Goal: Task Accomplishment & Management: Use online tool/utility

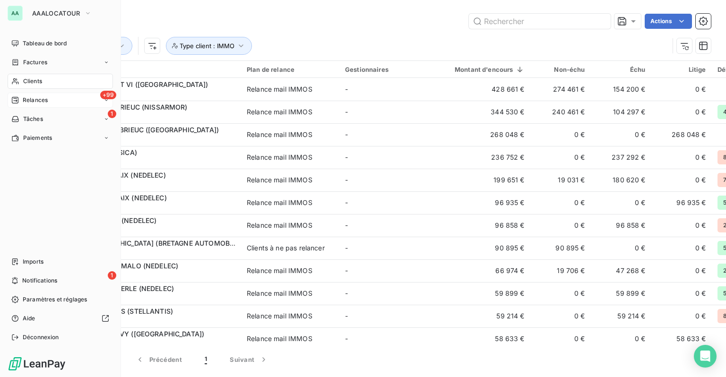
click at [35, 98] on span "Relances" at bounding box center [35, 100] width 25 height 9
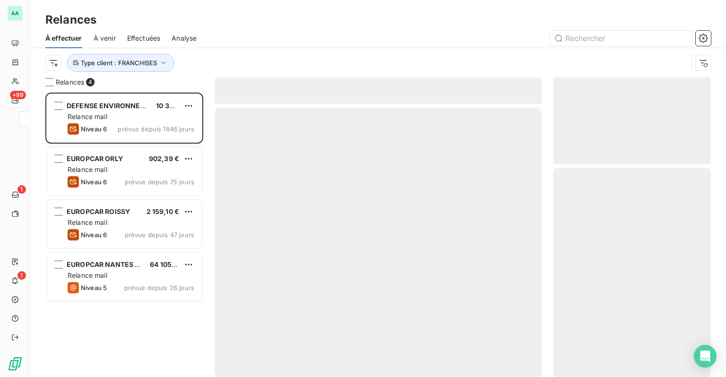
scroll to position [277, 150]
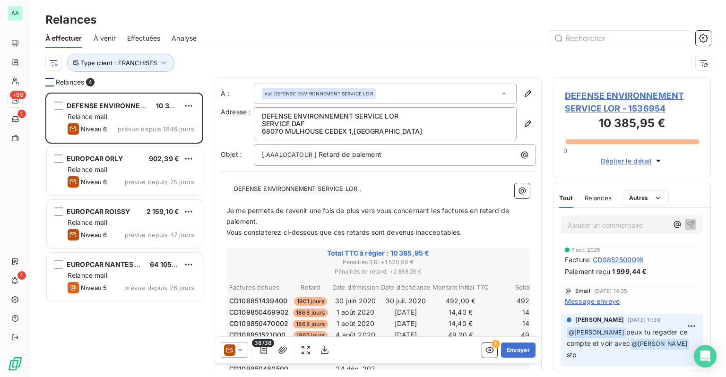
click at [48, 82] on div at bounding box center [49, 82] width 9 height 9
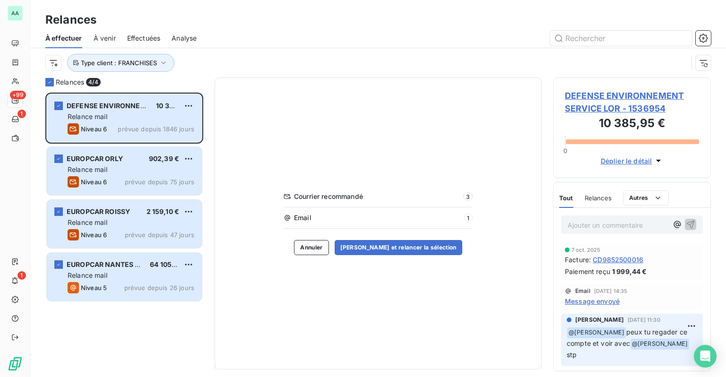
click at [129, 35] on span "Effectuées" at bounding box center [144, 38] width 34 height 9
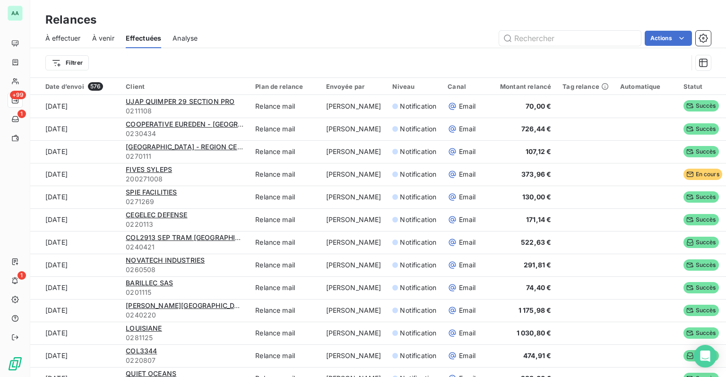
click at [68, 38] on span "À effectuer" at bounding box center [62, 38] width 35 height 9
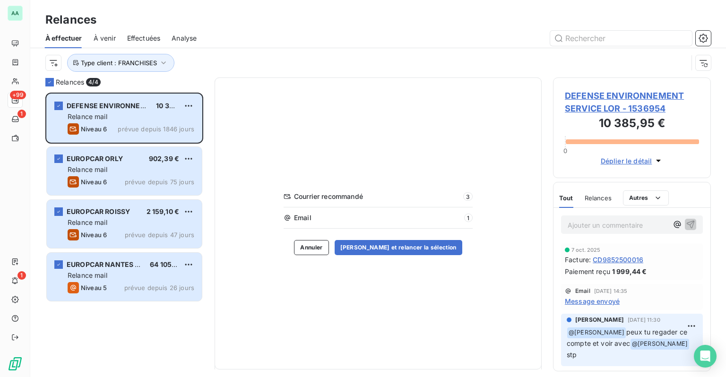
scroll to position [277, 150]
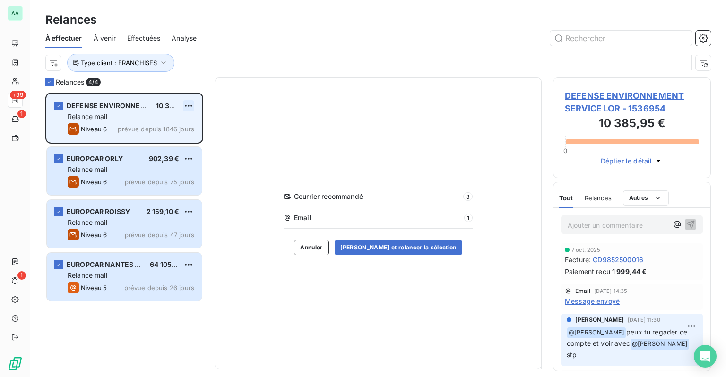
click at [191, 102] on html "AA +99 1 1 Relances À effectuer À venir Effectuées Analyse Type client : FRANCH…" at bounding box center [363, 188] width 726 height 377
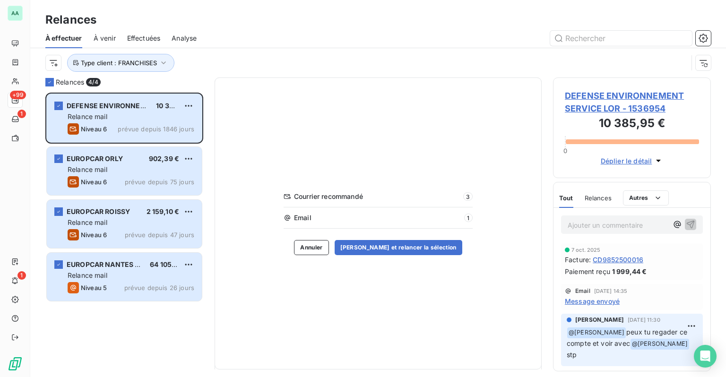
click at [239, 55] on html "AA +99 1 1 Relances À effectuer À venir Effectuées Analyse Type client : FRANCH…" at bounding box center [363, 188] width 726 height 377
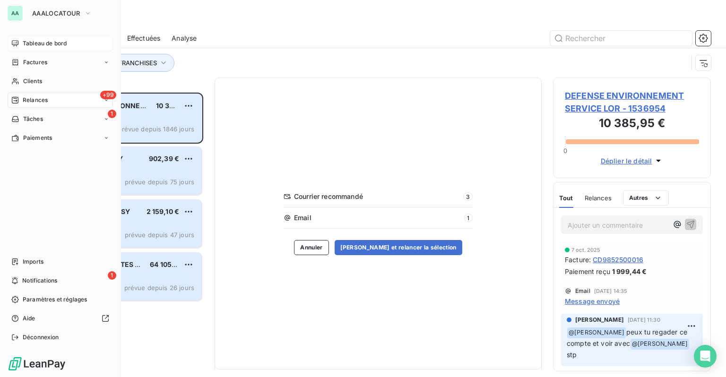
click at [24, 44] on span "Tableau de bord" at bounding box center [45, 43] width 44 height 9
